Goal: Task Accomplishment & Management: Manage account settings

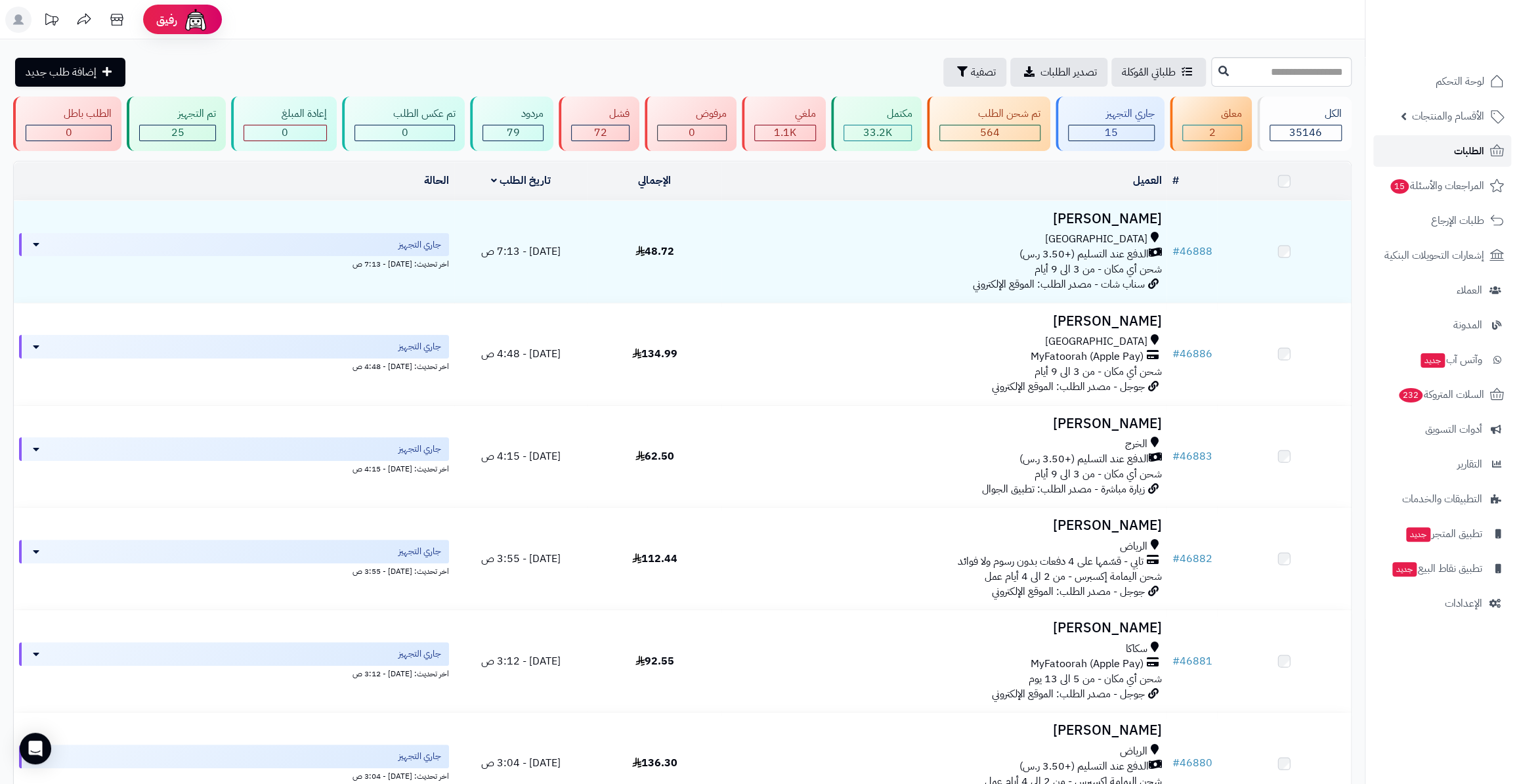
click at [1437, 157] on link "الطلبات" at bounding box center [1442, 151] width 138 height 32
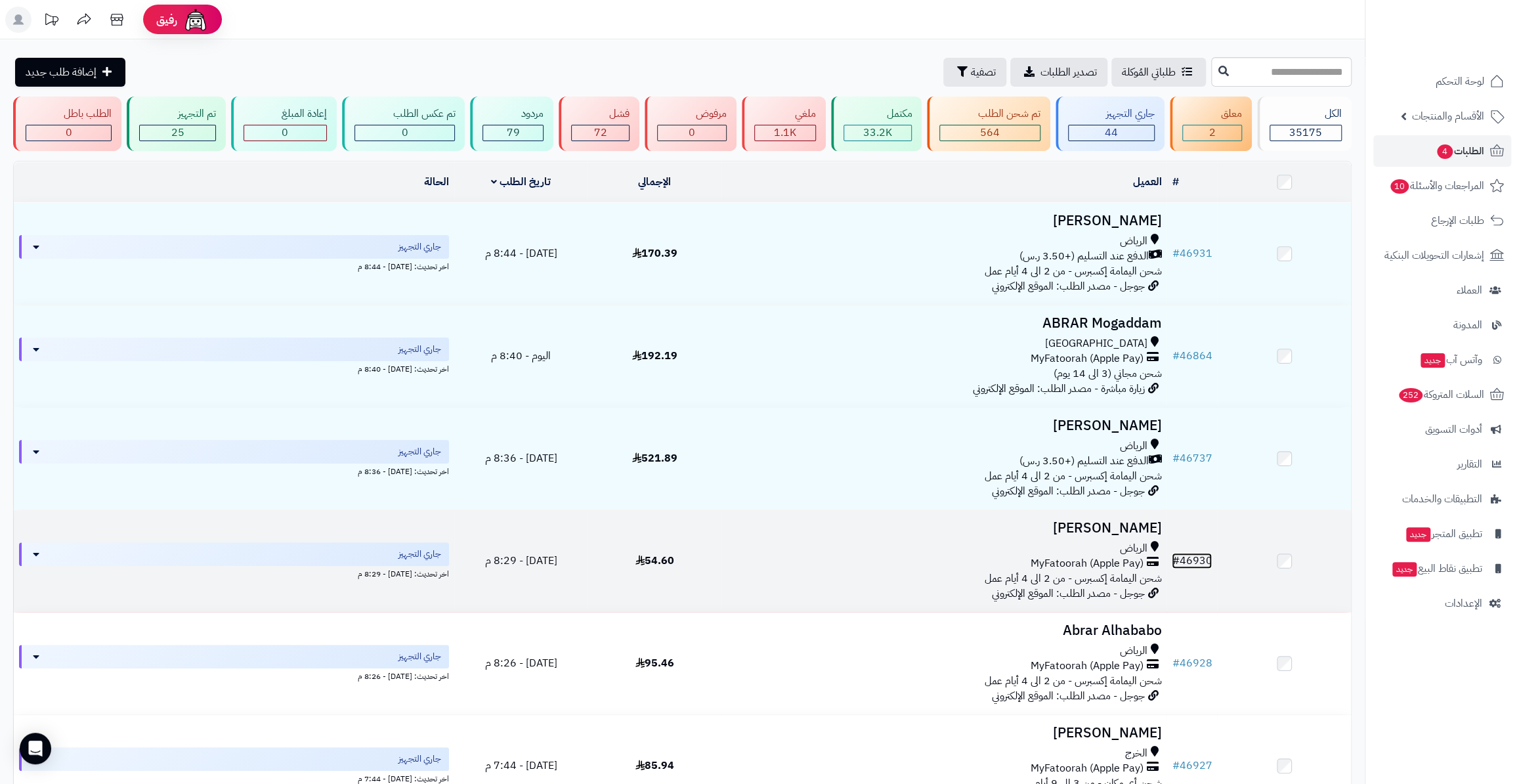
click at [1181, 554] on link "# 46930" at bounding box center [1191, 560] width 40 height 16
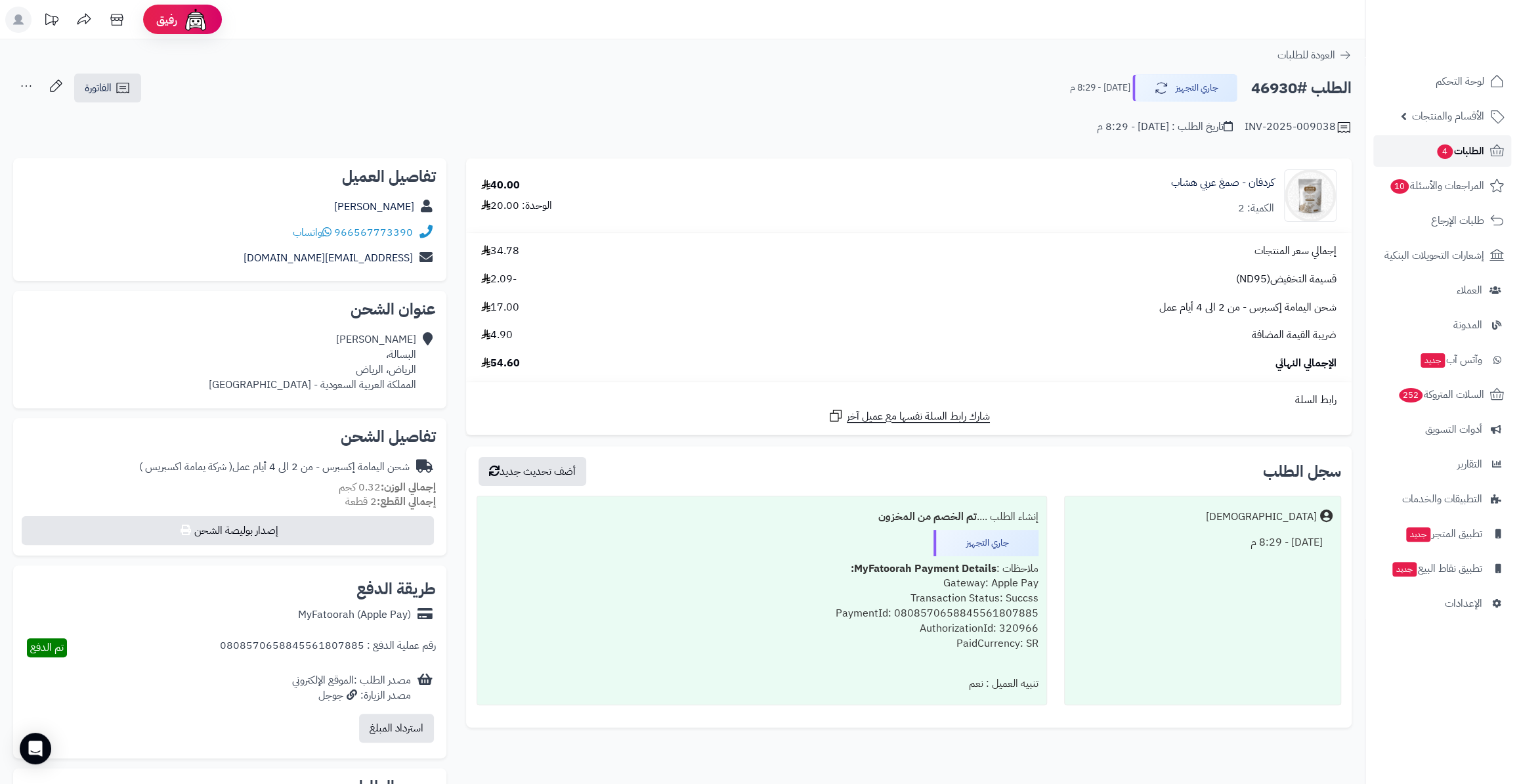
click at [1436, 142] on span "الطلبات 4" at bounding box center [1460, 151] width 48 height 19
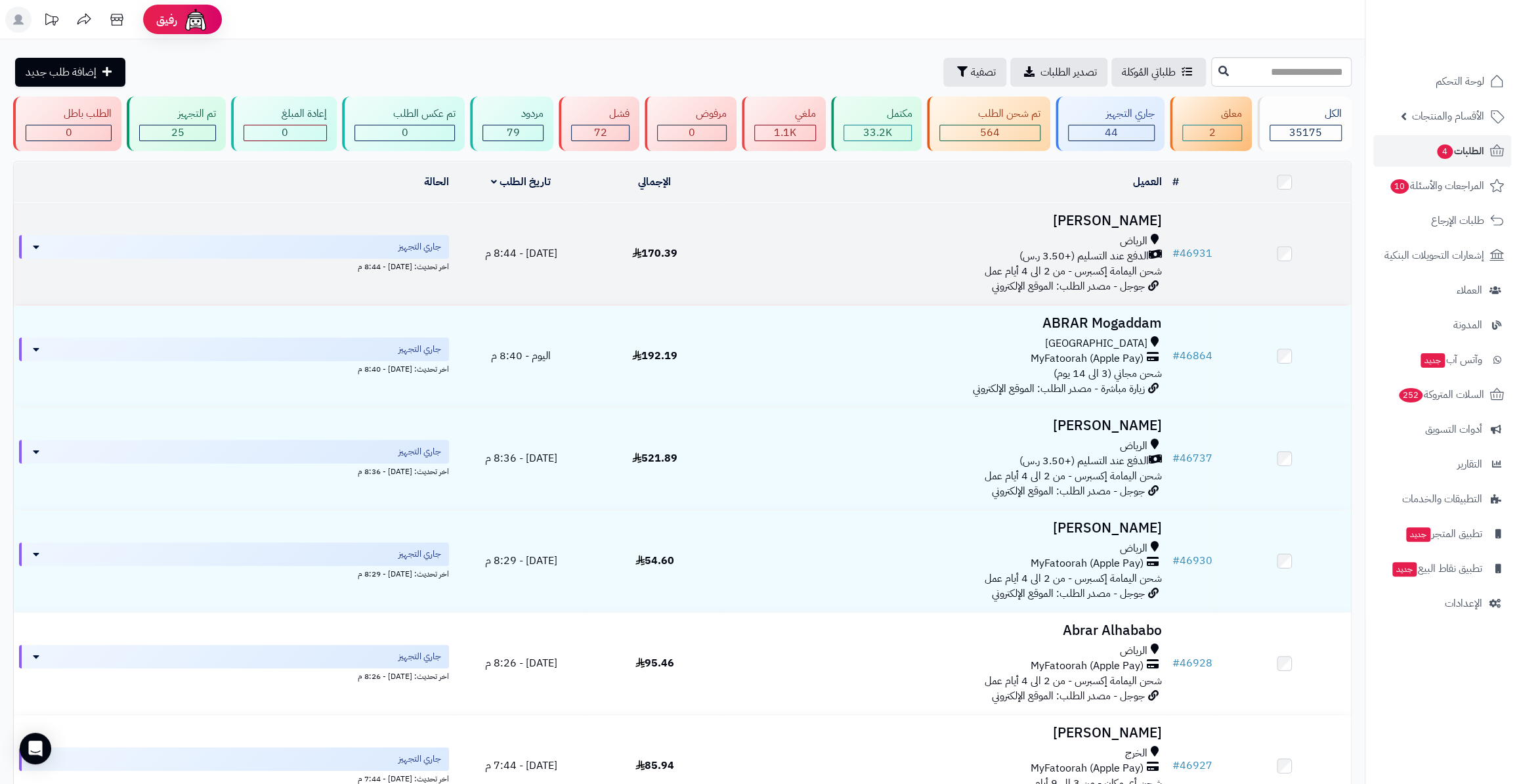
click at [1212, 252] on td "# 46931" at bounding box center [1192, 254] width 51 height 102
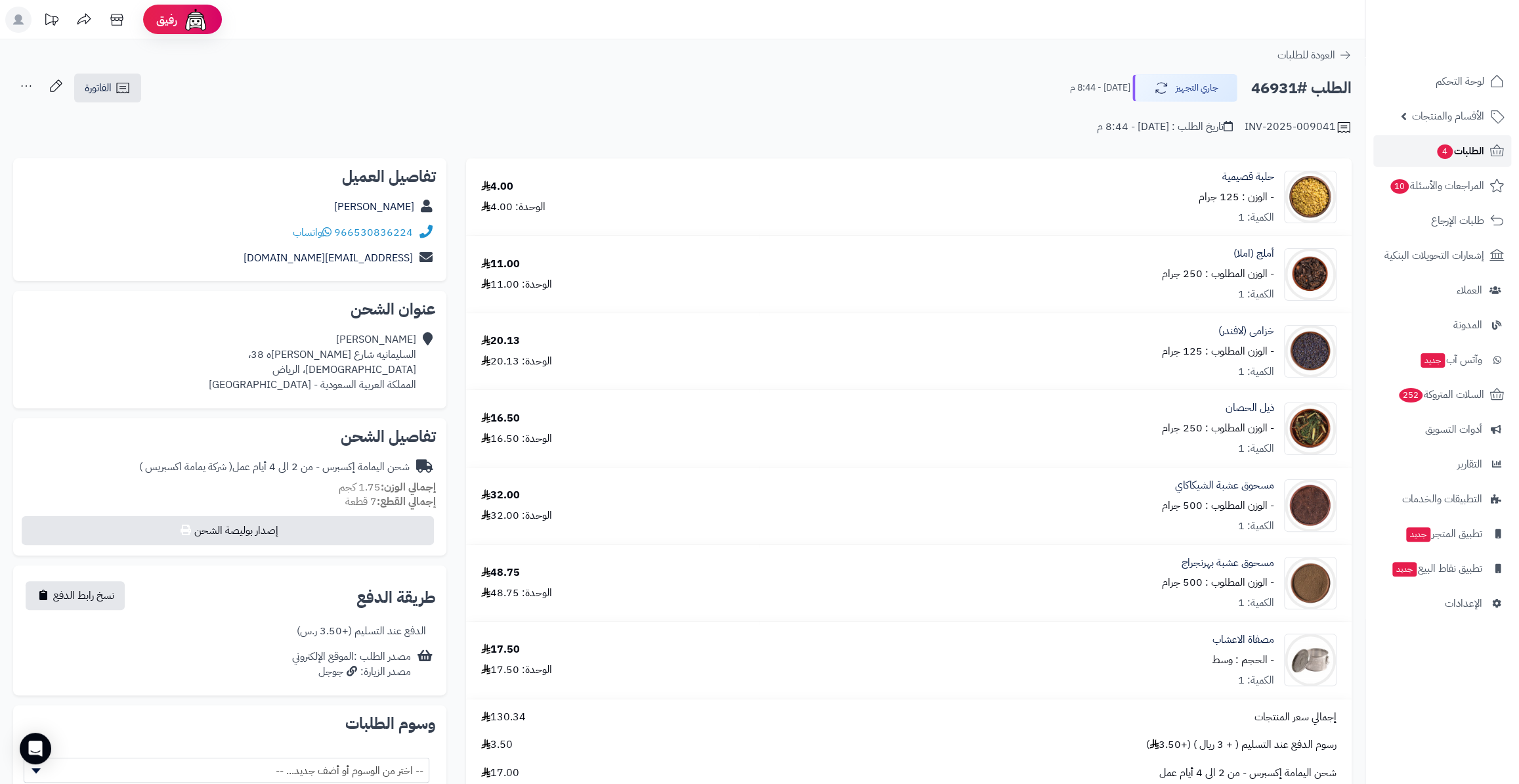
click at [1457, 157] on span "الطلبات 4" at bounding box center [1460, 151] width 48 height 19
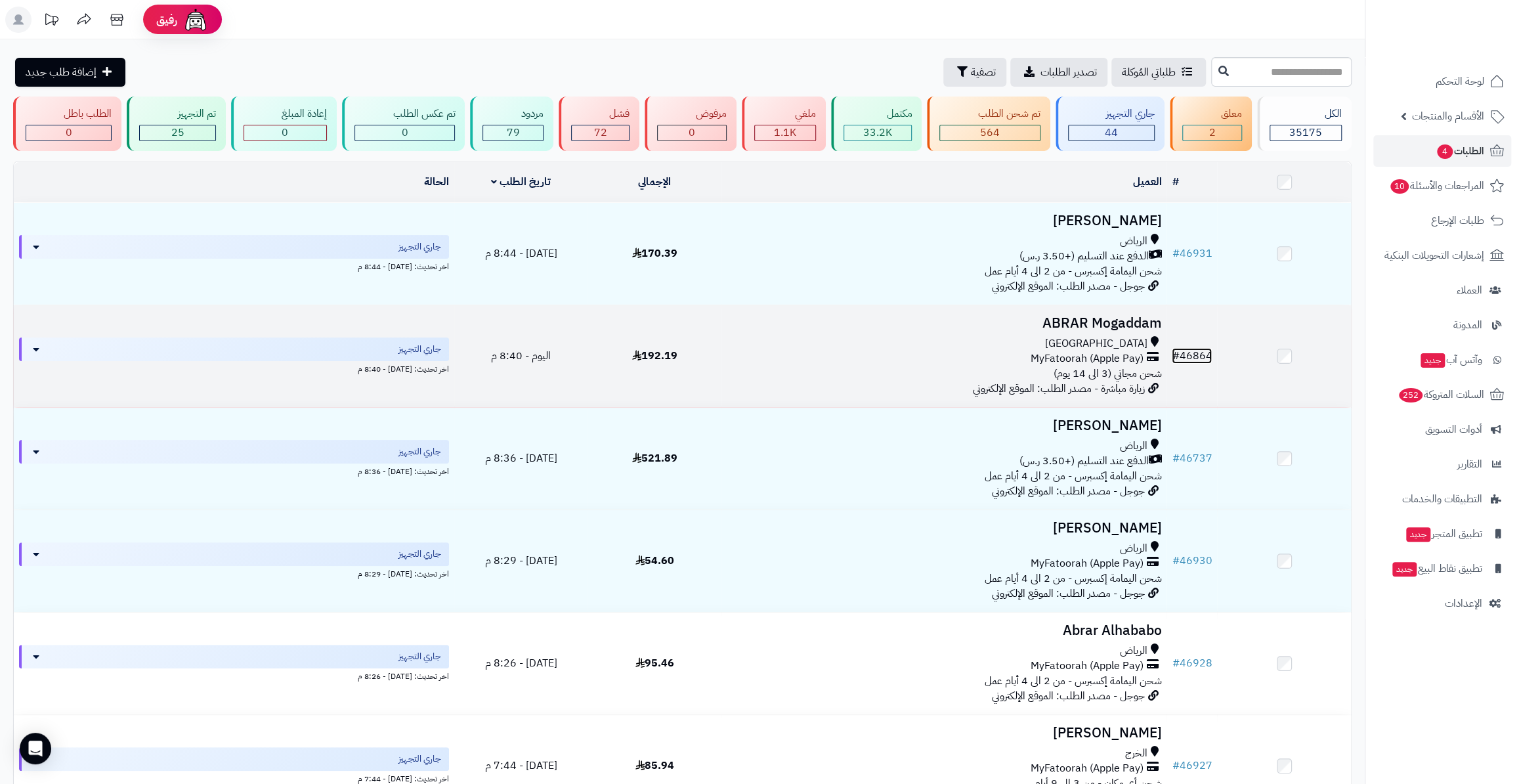
click at [1186, 350] on link "# 46864" at bounding box center [1191, 355] width 40 height 16
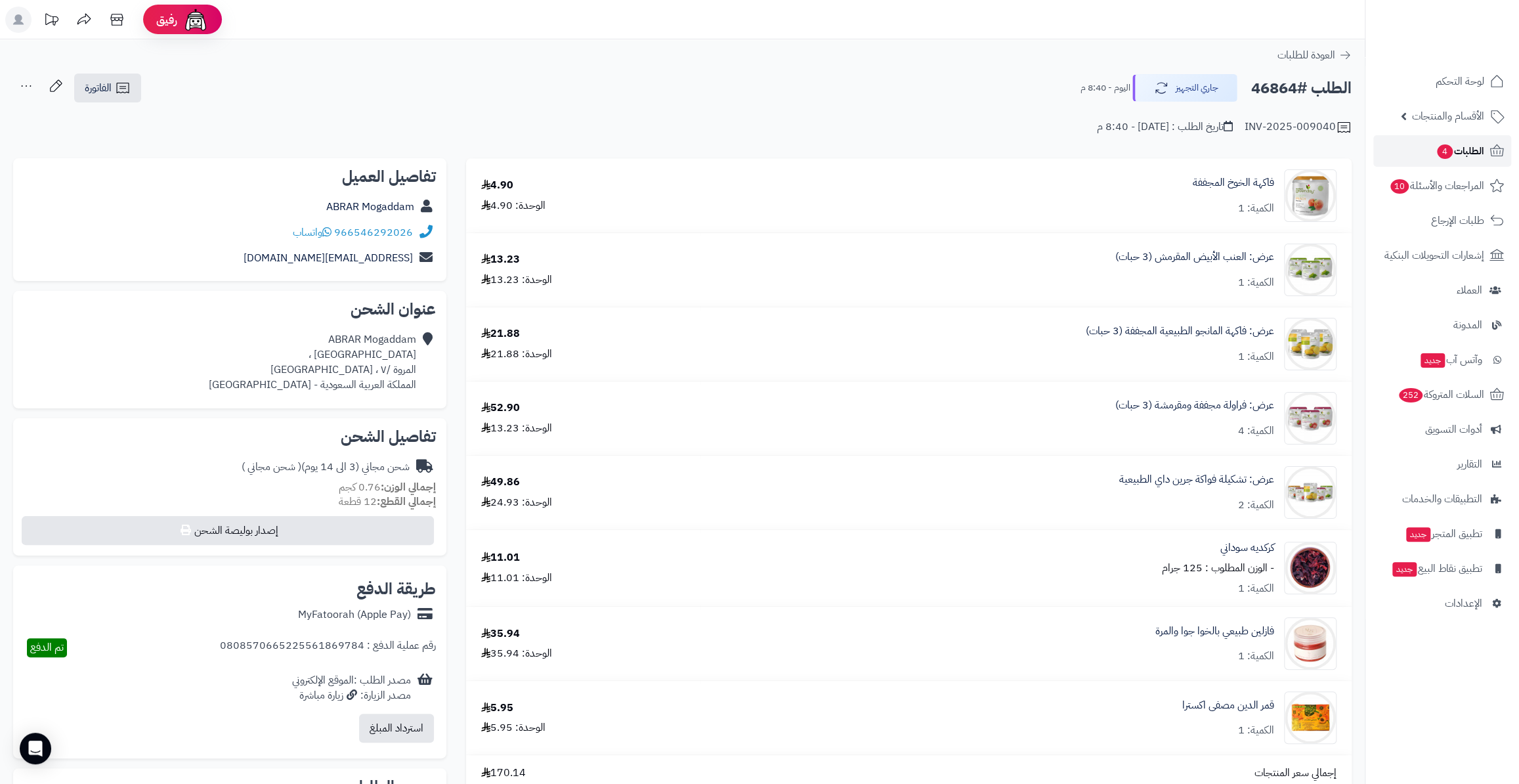
click at [1458, 150] on span "الطلبات 4" at bounding box center [1460, 151] width 48 height 19
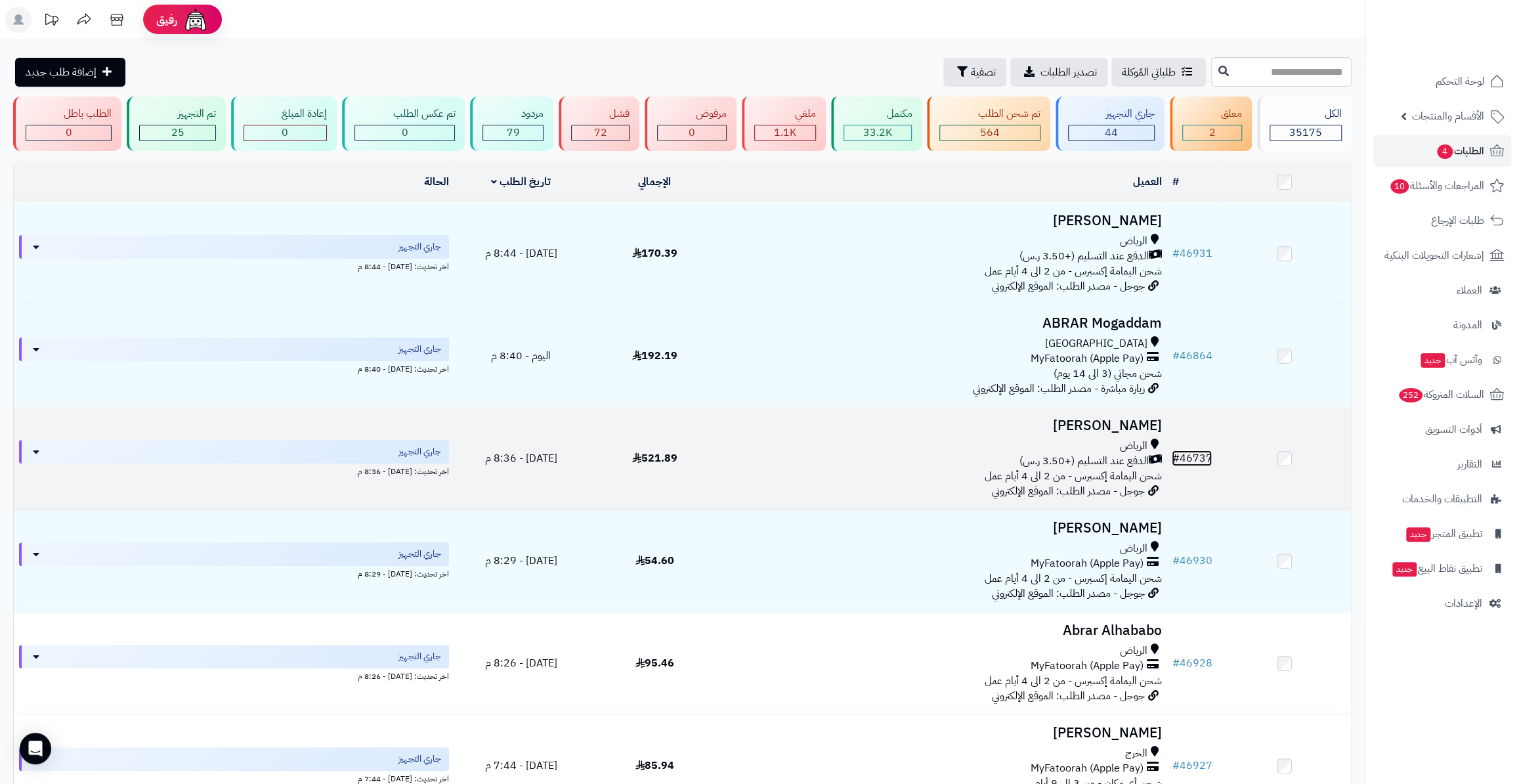
click at [1194, 450] on link "# 46737" at bounding box center [1191, 458] width 40 height 16
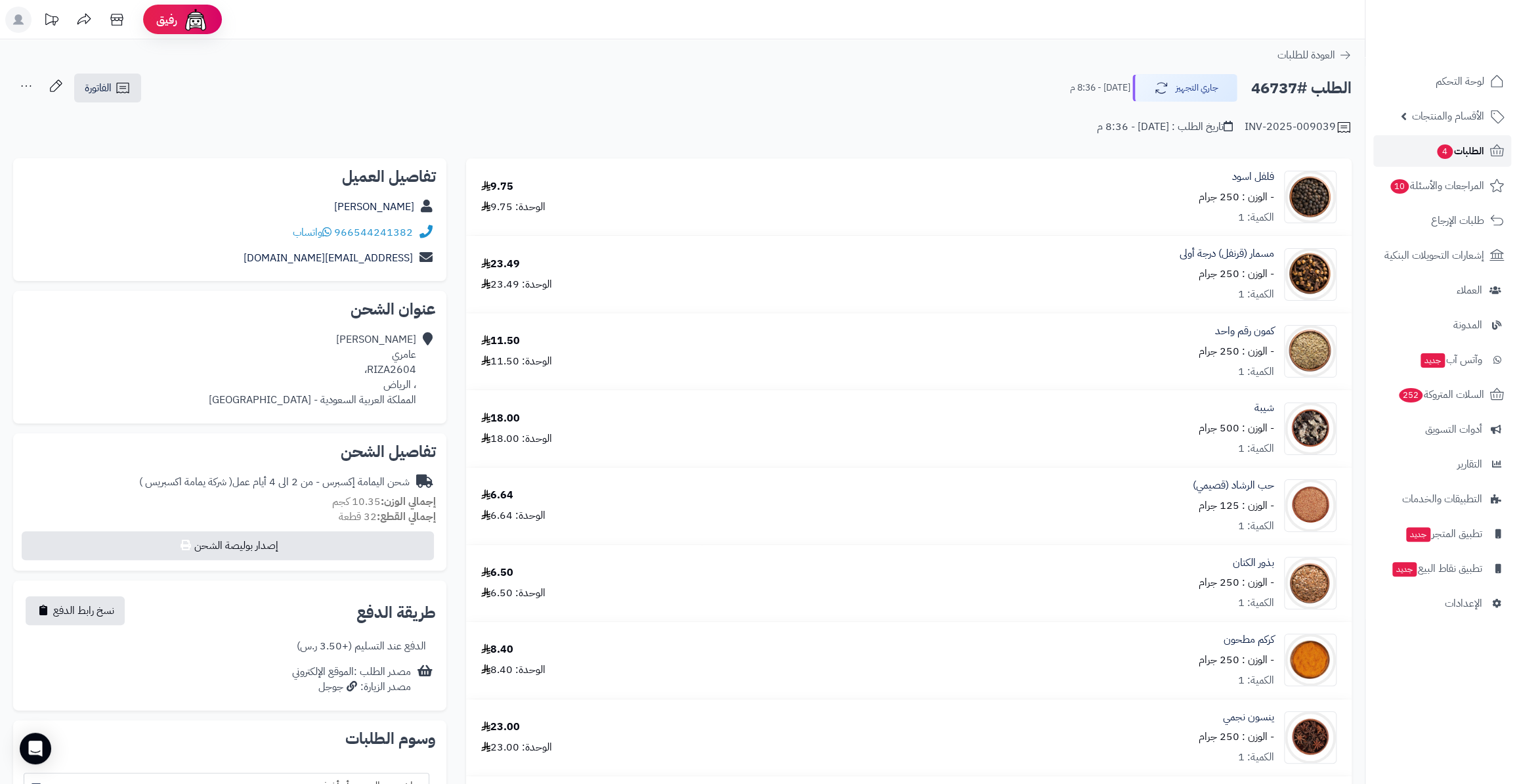
click at [1469, 141] on link "الطلبات 4" at bounding box center [1442, 151] width 138 height 32
